Goal: Task Accomplishment & Management: Manage account settings

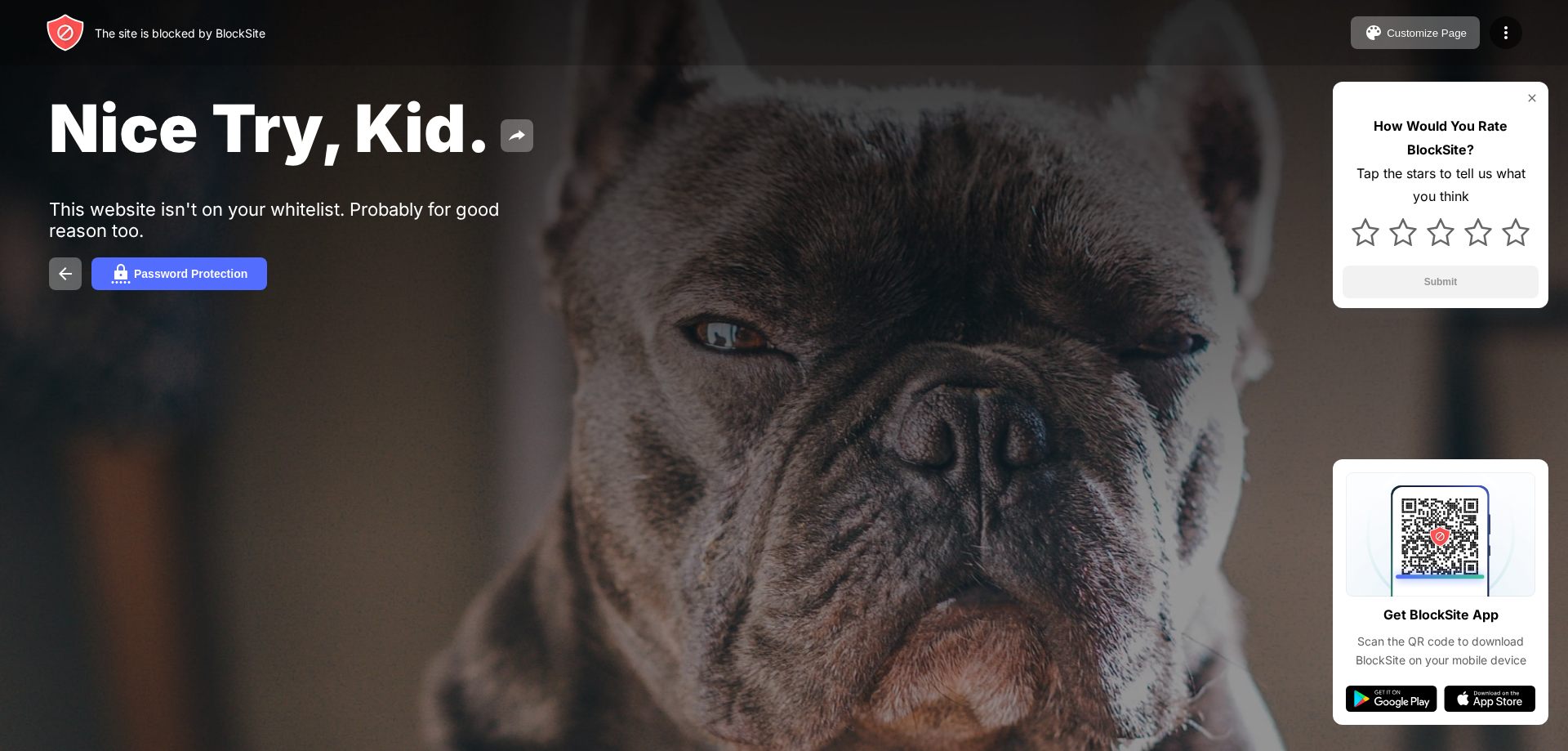
click at [1529, 103] on img at bounding box center [1532, 98] width 13 height 13
